Goal: Information Seeking & Learning: Learn about a topic

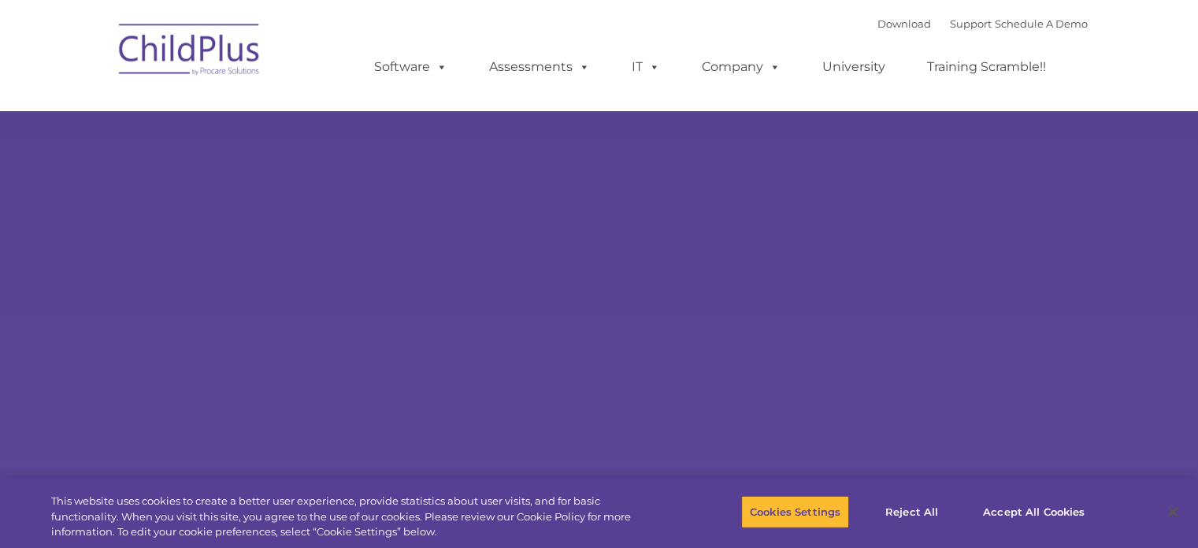
select select "MEDIUM"
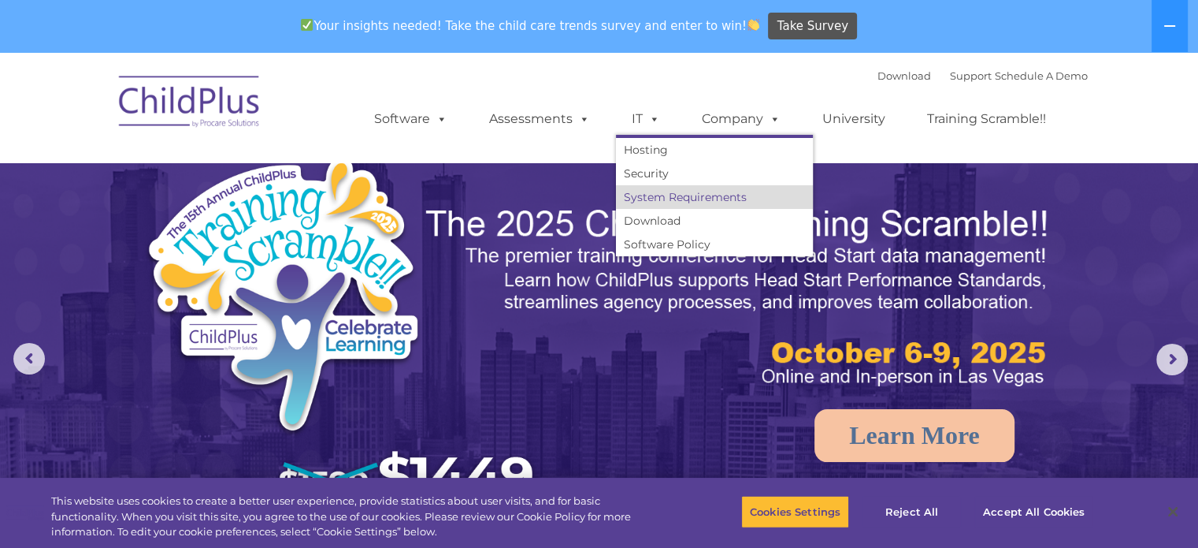
click at [664, 198] on link "System Requirements" at bounding box center [714, 197] width 197 height 24
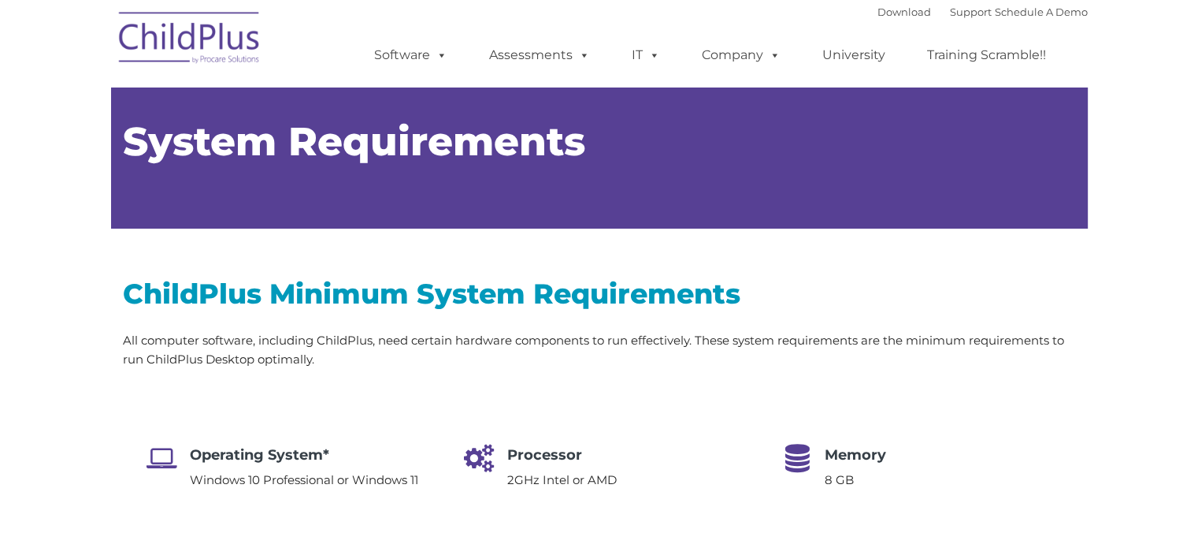
type input ""
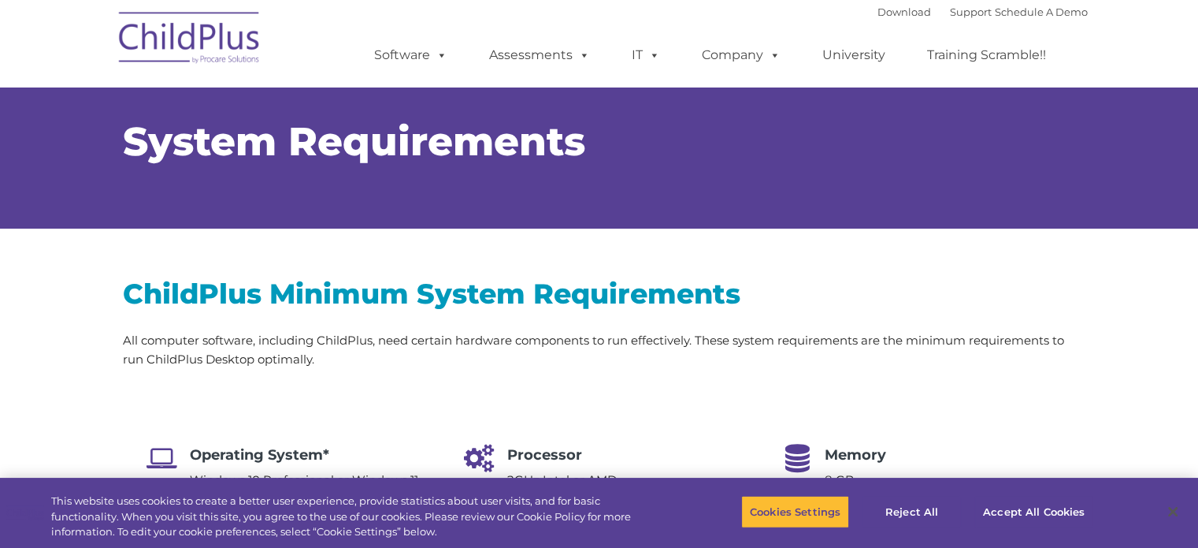
select select "MEDIUM"
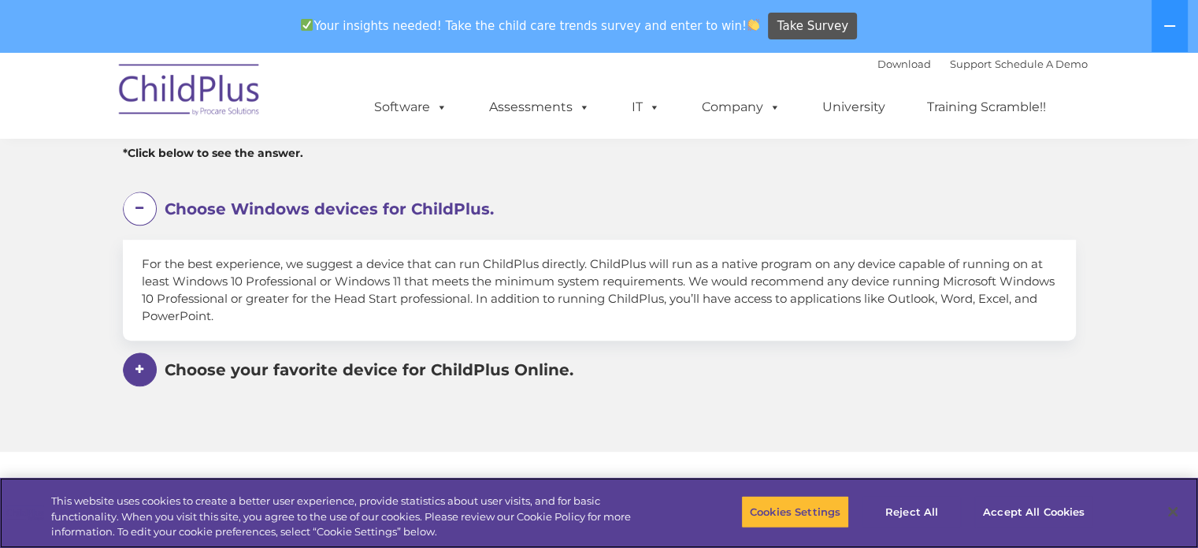
scroll to position [939, 0]
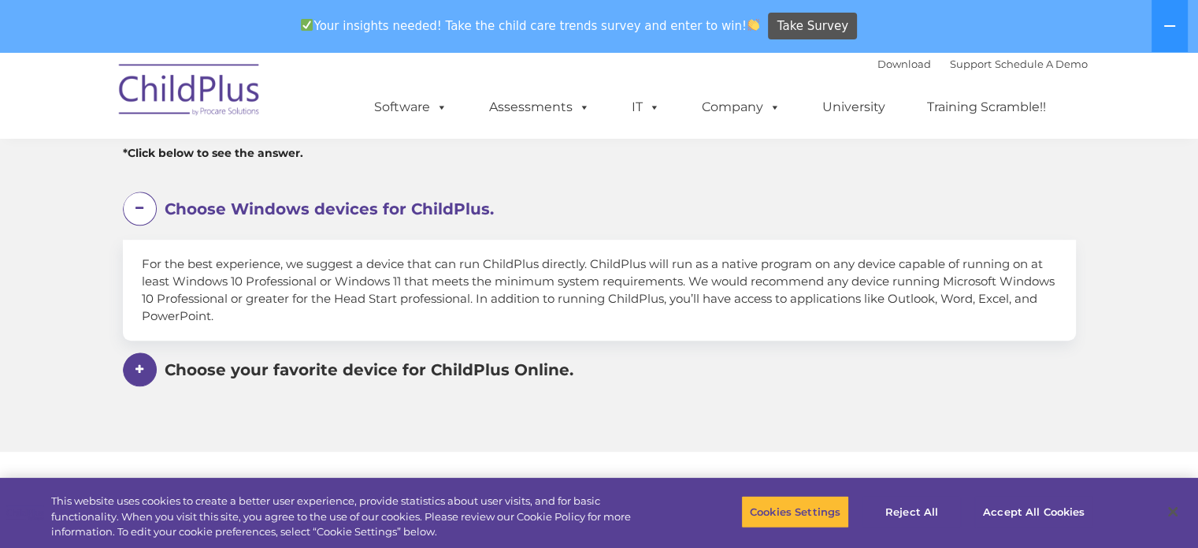
click at [149, 365] on span at bounding box center [140, 369] width 34 height 34
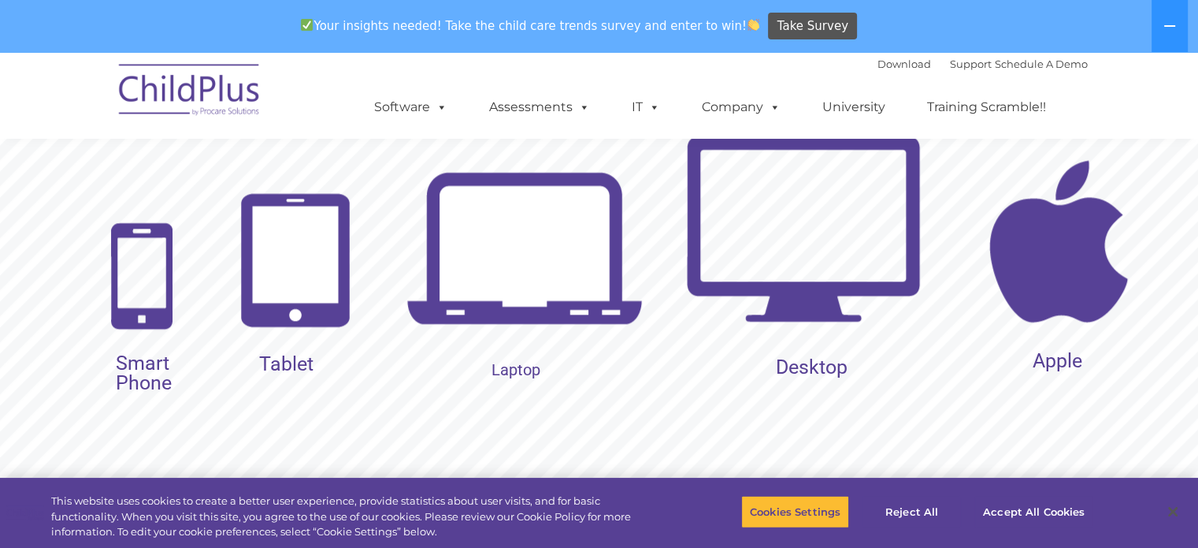
scroll to position [1774, 0]
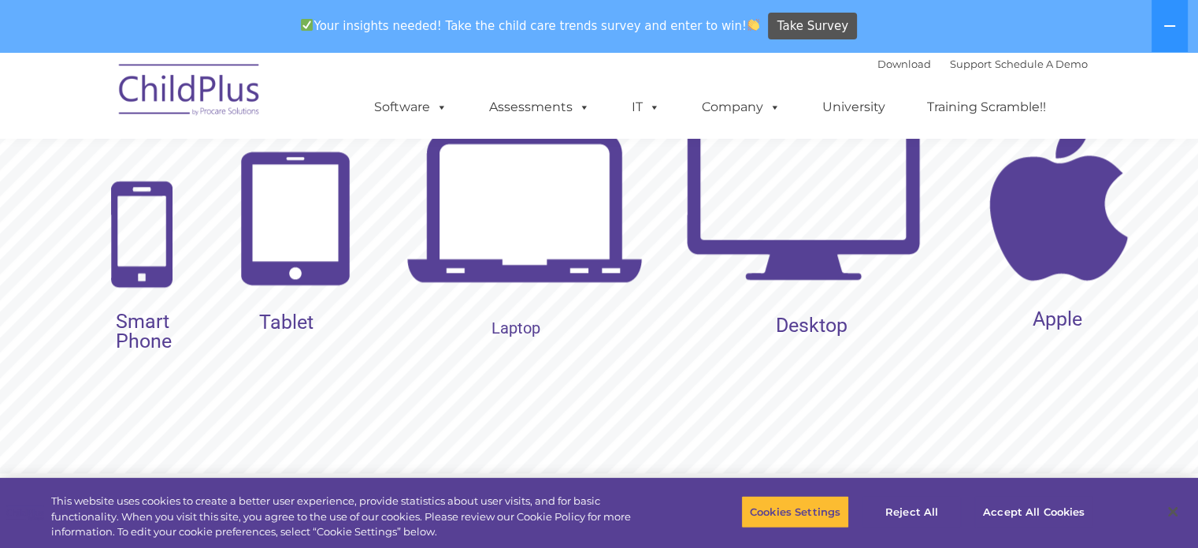
click at [277, 235] on img at bounding box center [296, 218] width 128 height 151
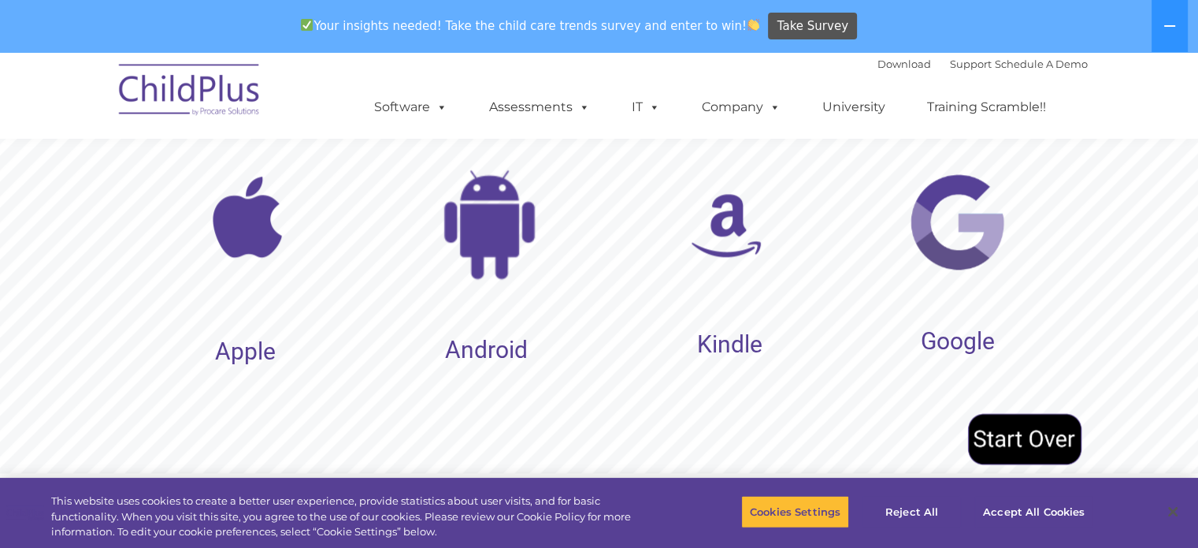
click at [274, 211] on img at bounding box center [247, 217] width 118 height 118
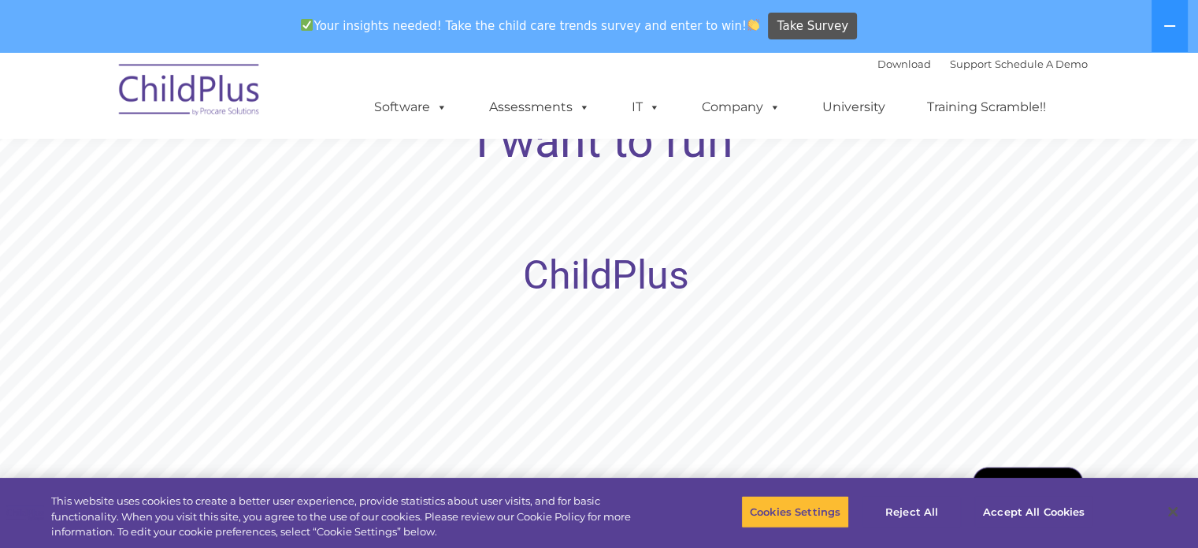
scroll to position [1724, 0]
click at [554, 280] on rs-layer "ChildPlus" at bounding box center [606, 277] width 166 height 20
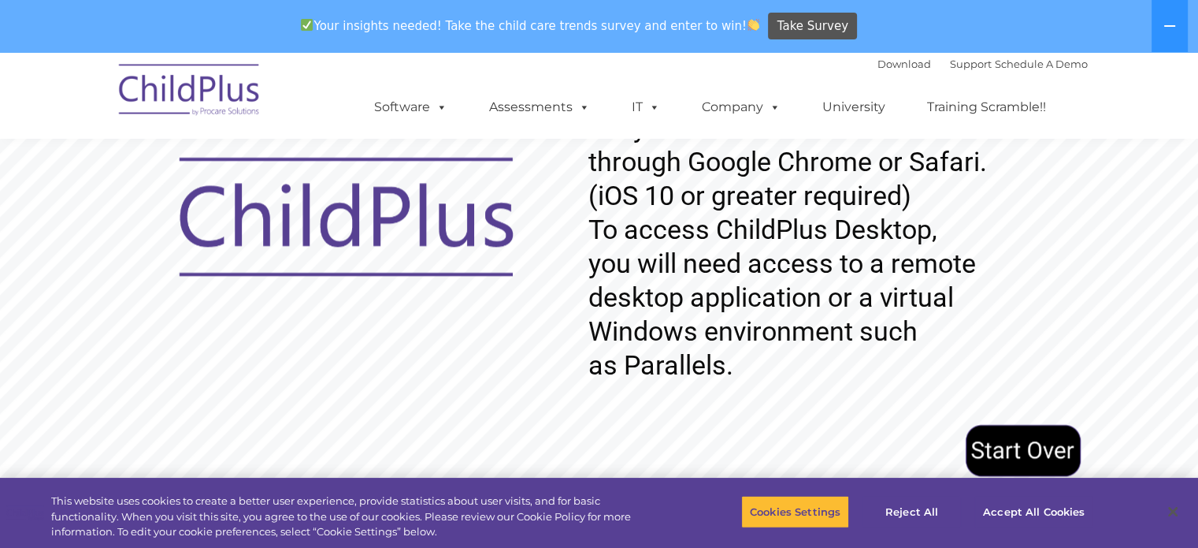
scroll to position [1767, 0]
